Goal: Complete application form: Complete application form

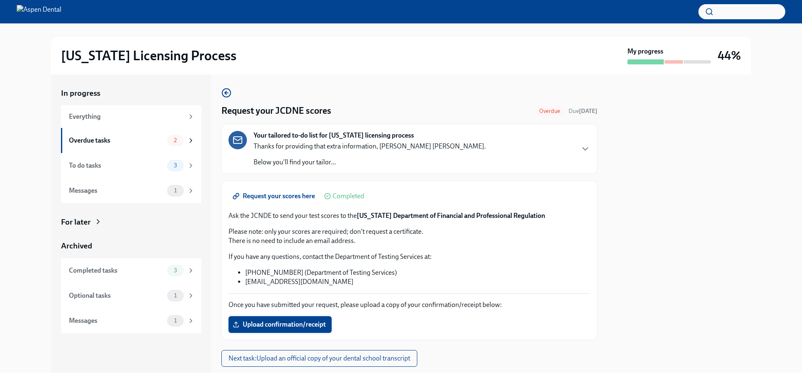
click at [290, 326] on span "Upload confirmation/receipt" at bounding box center [280, 324] width 92 height 8
click at [0, 0] on input "Upload confirmation/receipt" at bounding box center [0, 0] width 0 height 0
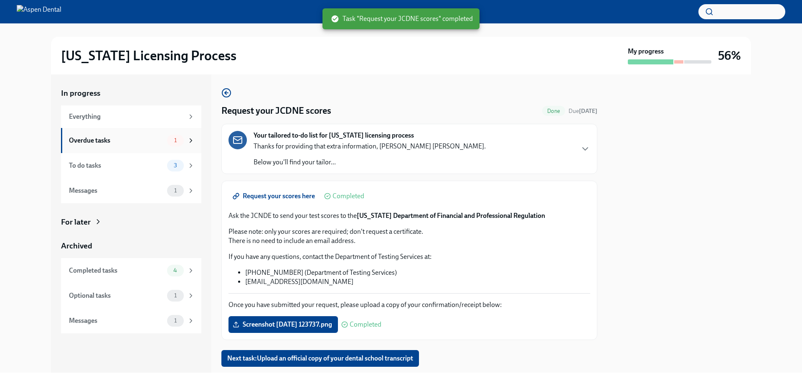
click at [102, 144] on div "Overdue tasks" at bounding box center [116, 140] width 95 height 9
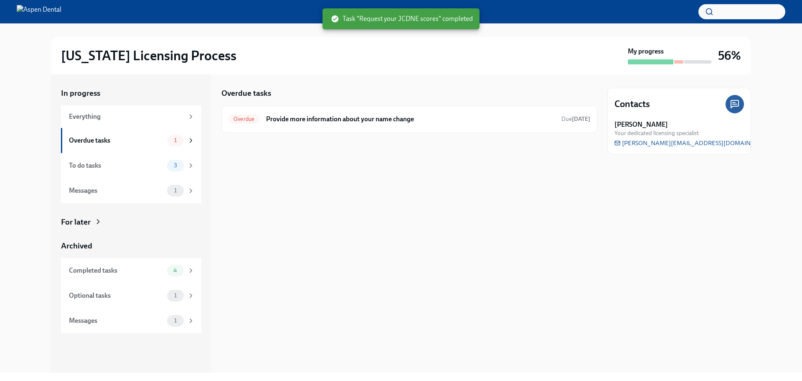
click at [102, 144] on div "Overdue tasks" at bounding box center [116, 140] width 95 height 9
click at [374, 122] on h6 "Provide more information about your name change" at bounding box center [410, 118] width 289 height 9
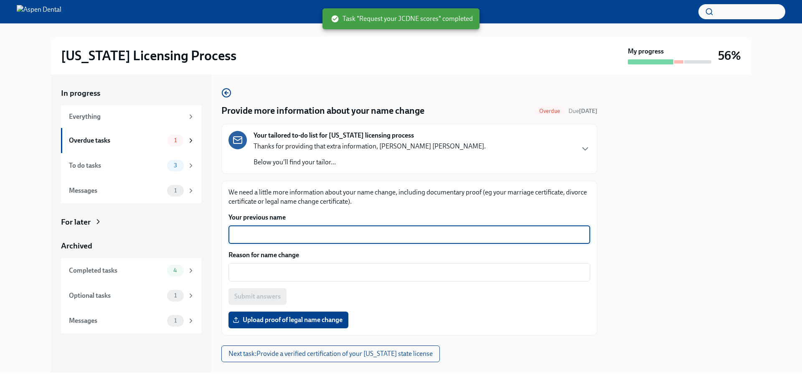
click at [323, 234] on textarea "Your previous name" at bounding box center [410, 234] width 352 height 10
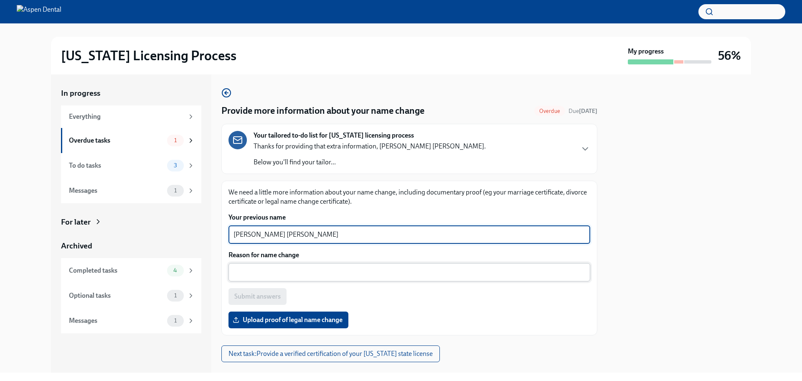
type textarea "[PERSON_NAME] [PERSON_NAME]"
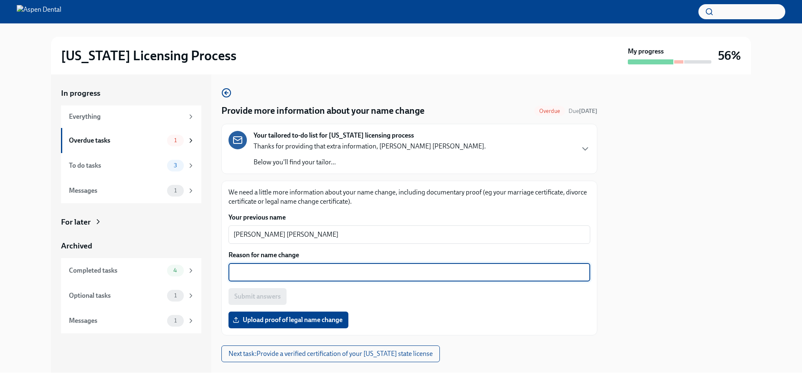
click at [330, 270] on textarea "Reason for name change" at bounding box center [410, 272] width 352 height 10
type textarea "[PERSON_NAME] [PERSON_NAME]"
click at [268, 315] on label "Upload proof of legal name change" at bounding box center [289, 319] width 120 height 17
click at [0, 0] on input "Upload proof of legal name change" at bounding box center [0, 0] width 0 height 0
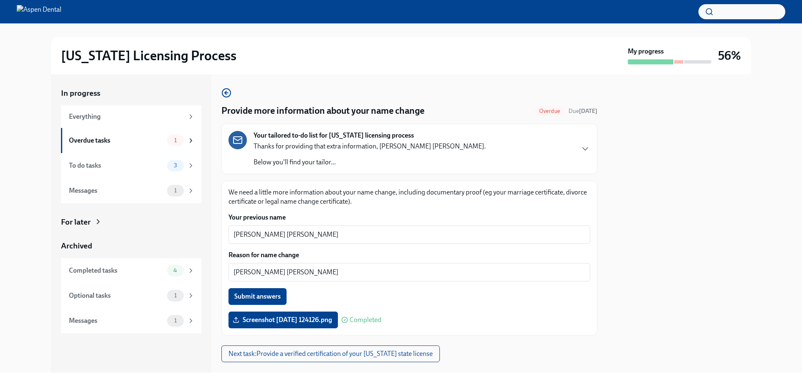
click at [683, 262] on div at bounding box center [680, 223] width 144 height 298
click at [246, 297] on span "Submit answers" at bounding box center [257, 296] width 46 height 8
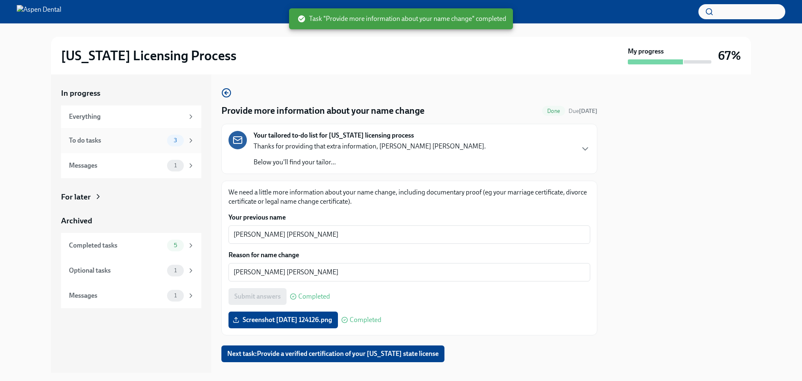
click at [103, 135] on div "To do tasks 3" at bounding box center [132, 141] width 126 height 12
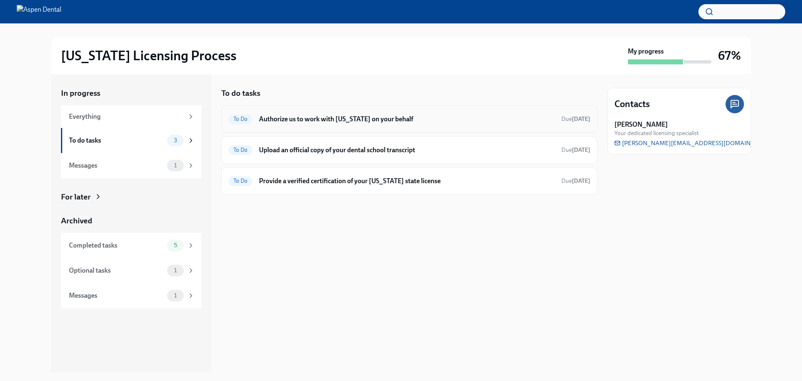
click at [371, 121] on h6 "Authorize us to work with [US_STATE] on your behalf" at bounding box center [407, 118] width 296 height 9
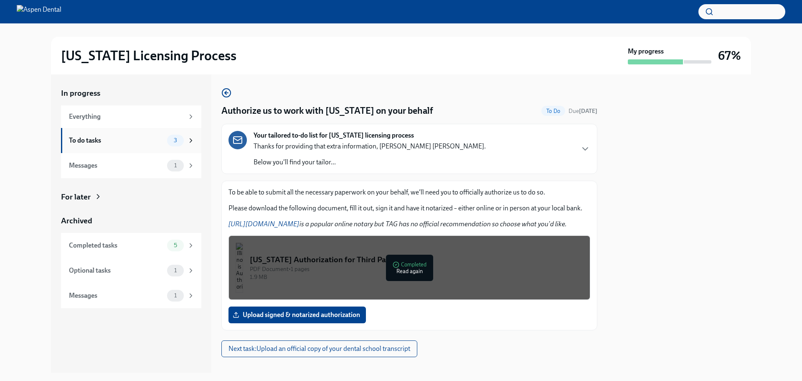
click at [123, 138] on div "To do tasks" at bounding box center [116, 140] width 95 height 9
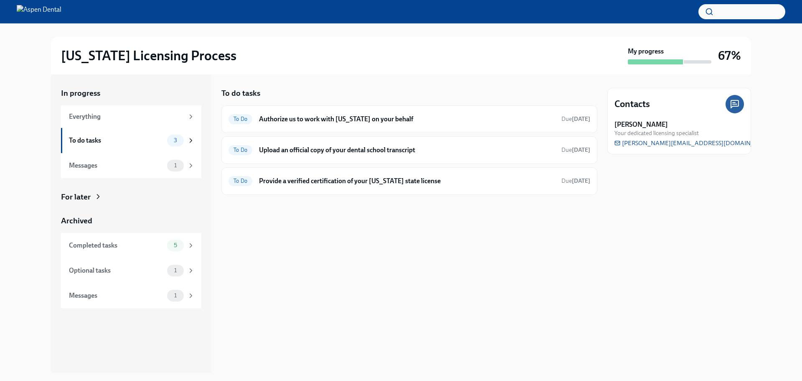
click at [123, 138] on div "To do tasks" at bounding box center [116, 140] width 95 height 9
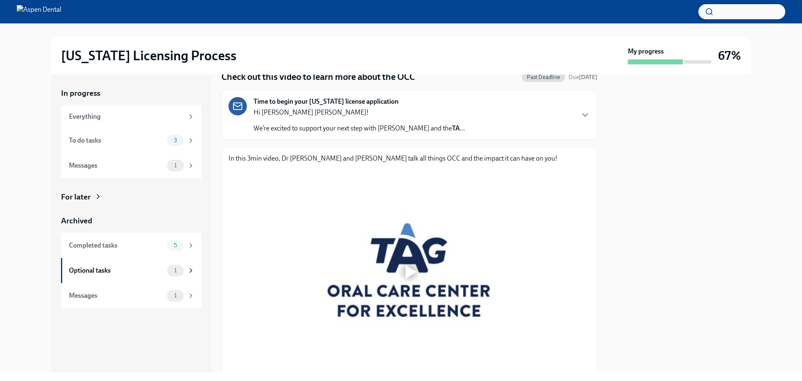
scroll to position [95, 0]
